Goal: Transaction & Acquisition: Purchase product/service

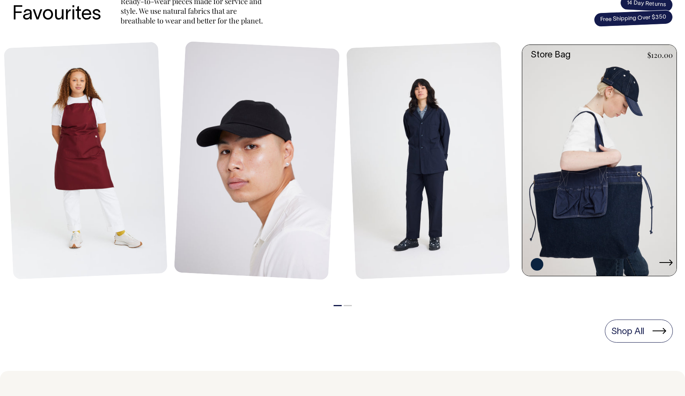
scroll to position [364, 0]
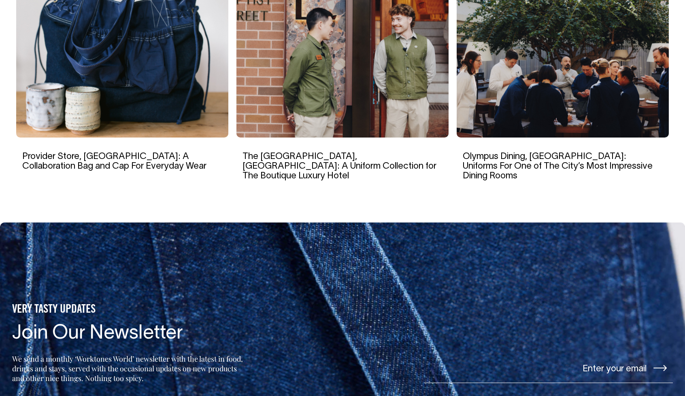
drag, startPoint x: 288, startPoint y: 217, endPoint x: 55, endPoint y: 74, distance: 273.7
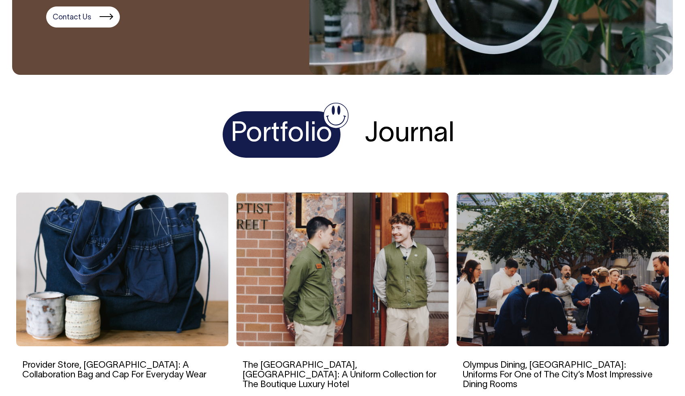
drag, startPoint x: 96, startPoint y: 81, endPoint x: 107, endPoint y: 10, distance: 71.3
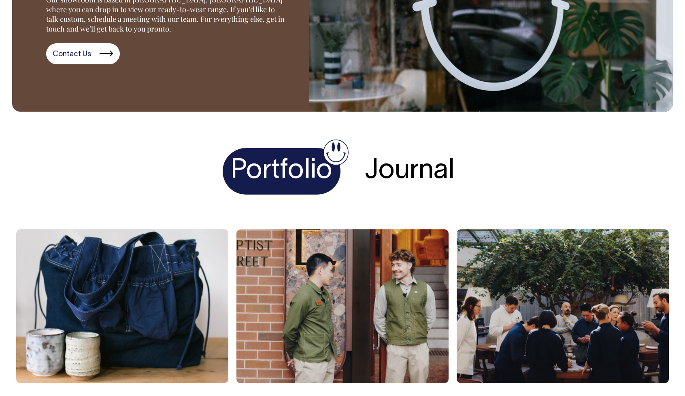
drag, startPoint x: 244, startPoint y: 259, endPoint x: 202, endPoint y: 100, distance: 164.5
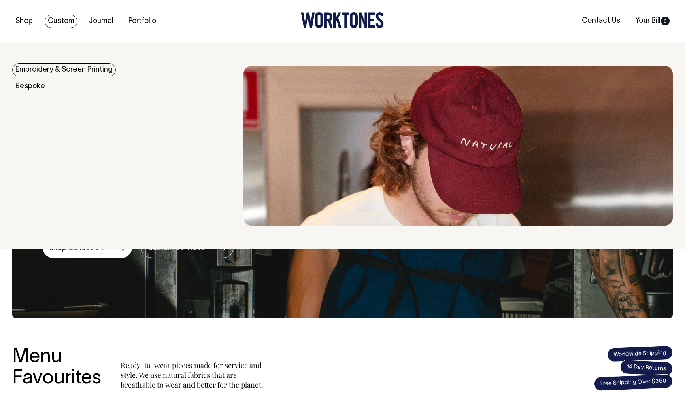
scroll to position [0, 0]
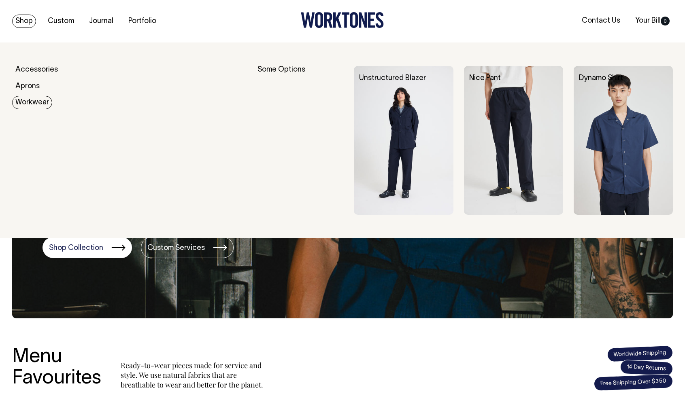
click at [26, 103] on link "Workwear" at bounding box center [32, 102] width 40 height 13
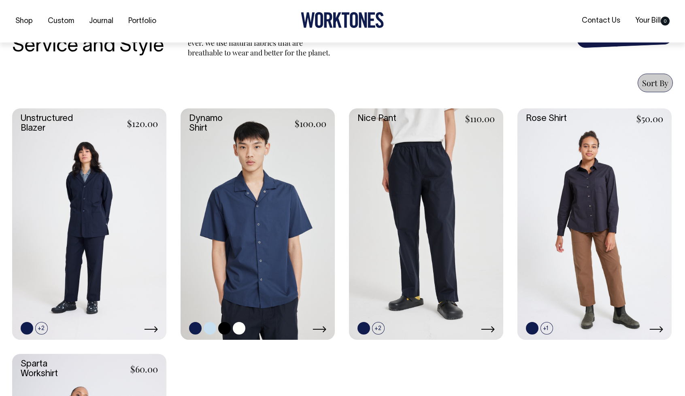
scroll to position [283, 0]
click at [239, 329] on link at bounding box center [239, 328] width 13 height 13
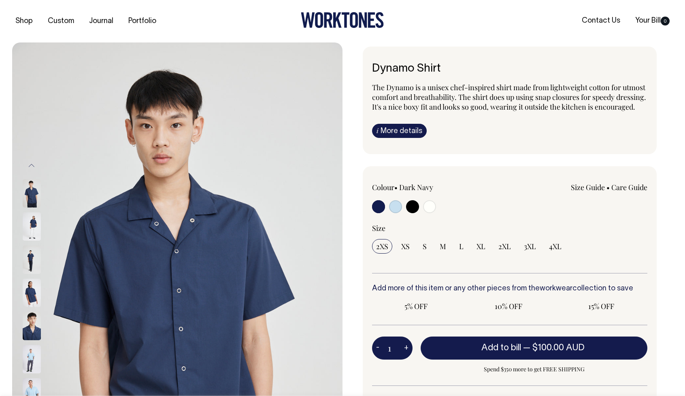
radio input "true"
select select "Off-White"
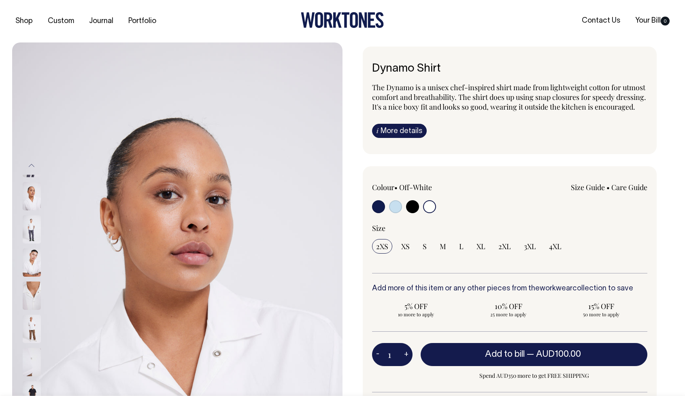
click at [424, 213] on input "radio" at bounding box center [429, 206] width 13 height 13
click at [434, 213] on input "radio" at bounding box center [429, 206] width 13 height 13
